Goal: Task Accomplishment & Management: Manage account settings

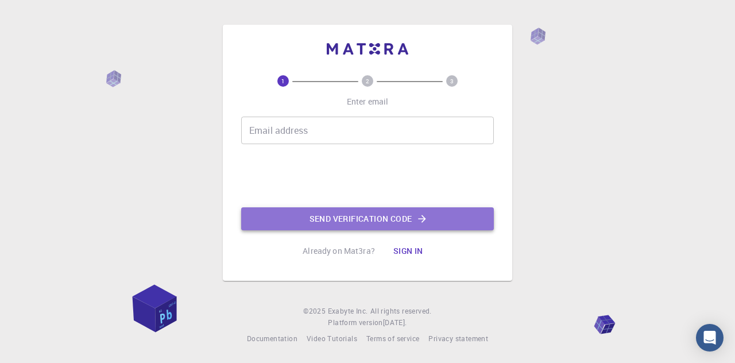
click at [347, 211] on button "Send verification code" at bounding box center [367, 218] width 253 height 23
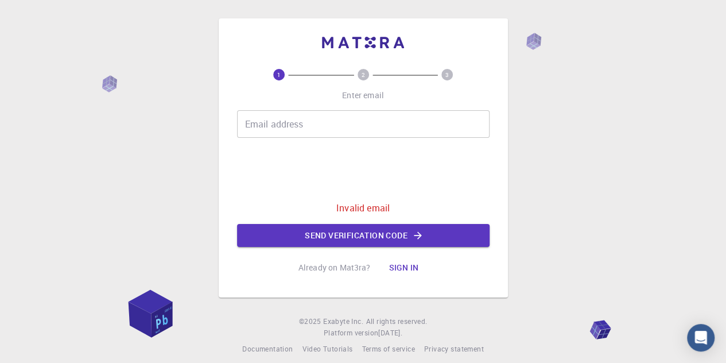
click at [356, 266] on p "Already on Mat3ra?" at bounding box center [335, 267] width 72 height 11
click at [398, 268] on button "Sign in" at bounding box center [403, 267] width 48 height 23
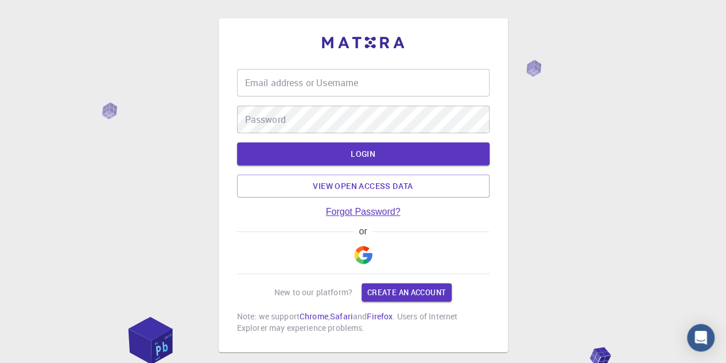
click at [361, 214] on link "Forgot Password?" at bounding box center [363, 212] width 75 height 10
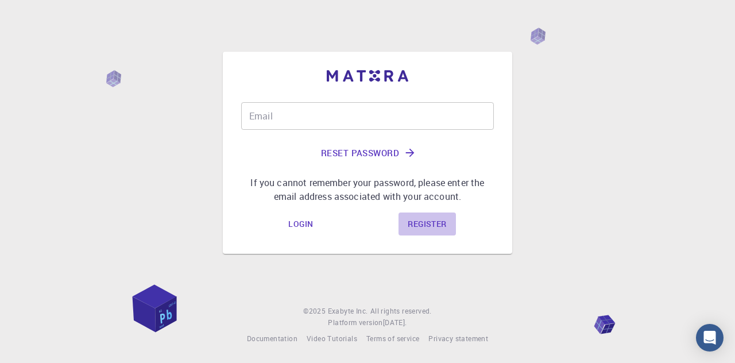
click at [431, 216] on link "Register" at bounding box center [426, 223] width 57 height 23
